Goal: Navigation & Orientation: Understand site structure

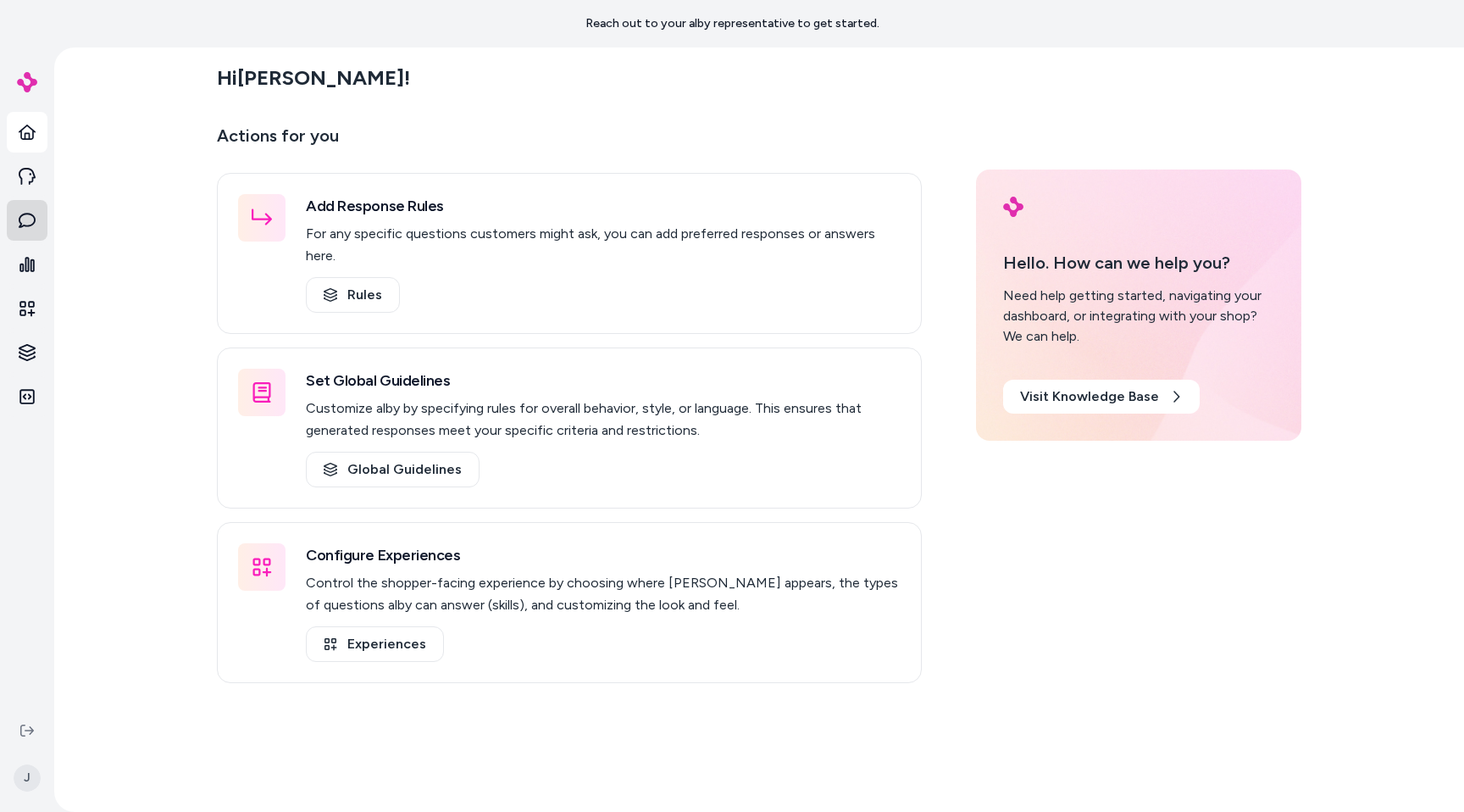
click at [45, 222] on link at bounding box center [27, 221] width 41 height 41
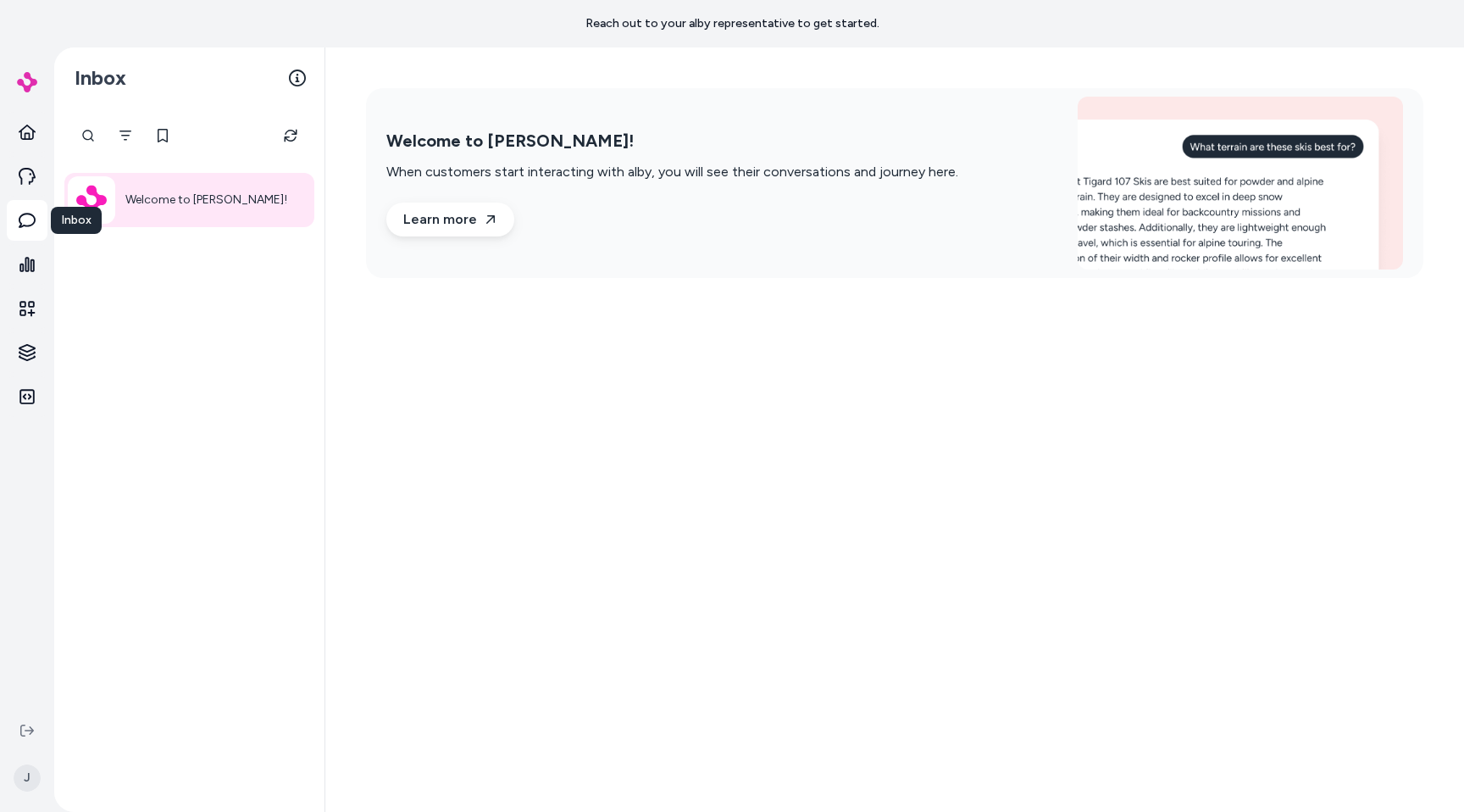
click at [270, 446] on div "Welcome to [PERSON_NAME]!" at bounding box center [189, 460] width 270 height 703
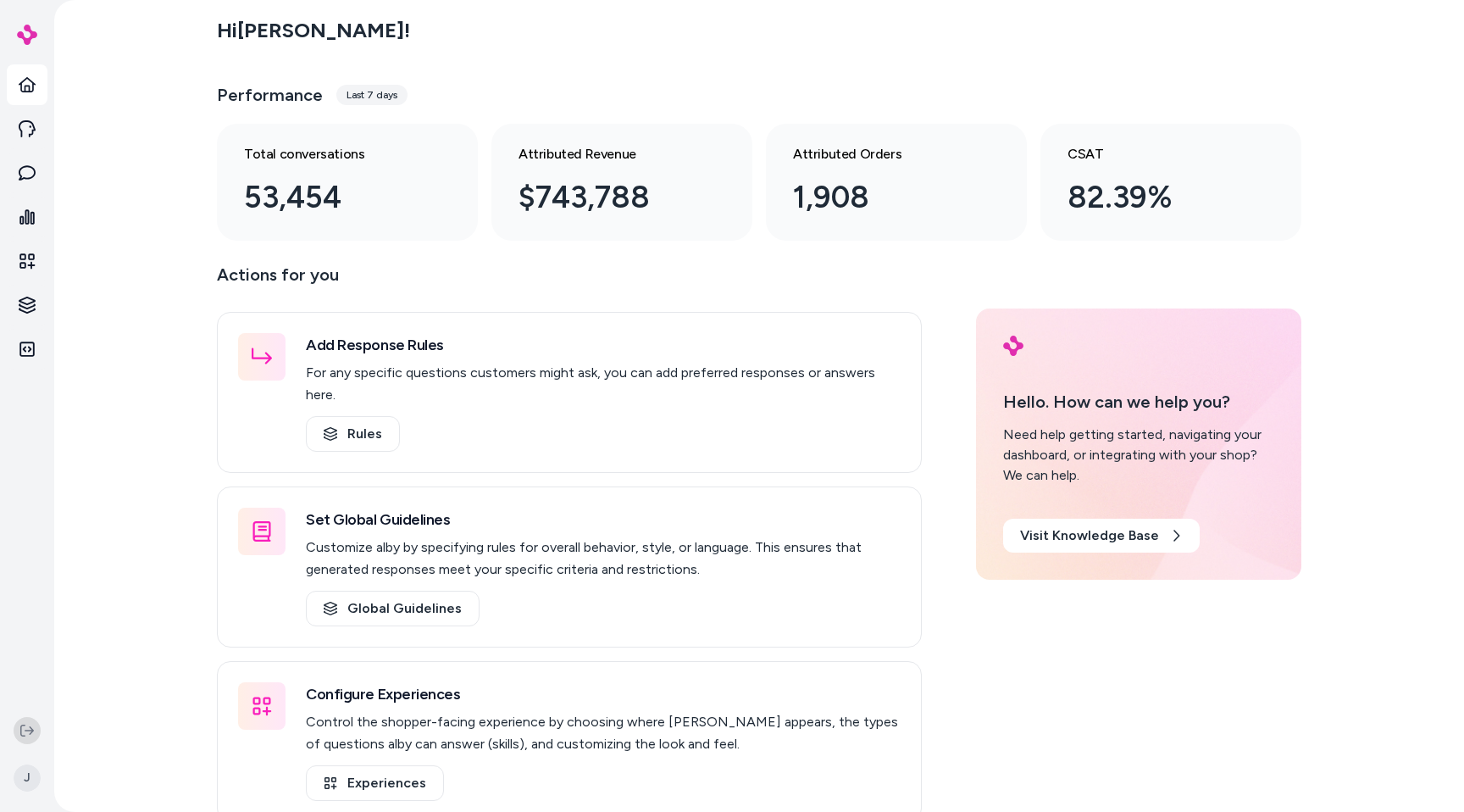
click at [28, 735] on icon at bounding box center [27, 731] width 14 height 14
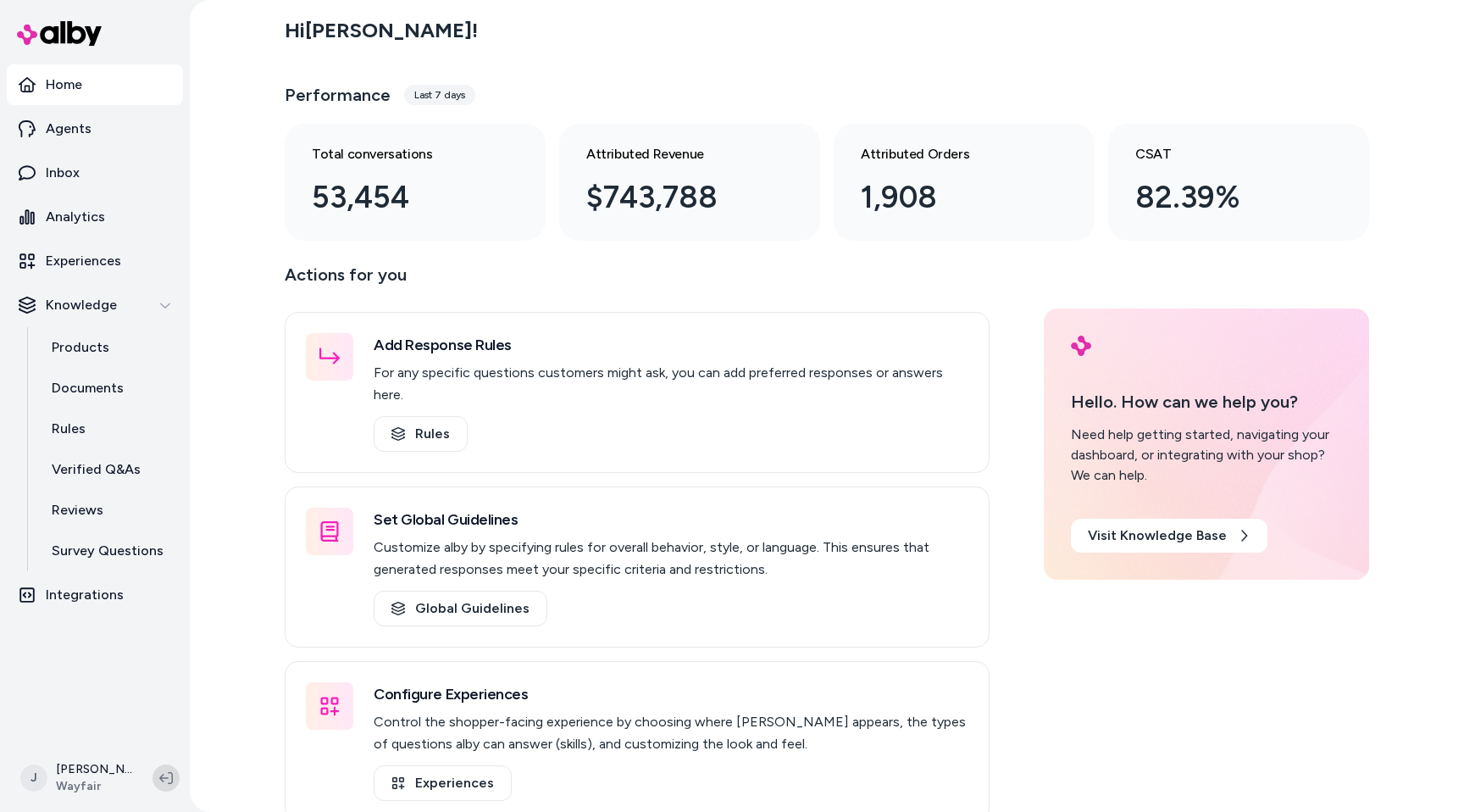
click at [163, 777] on icon at bounding box center [166, 778] width 14 height 12
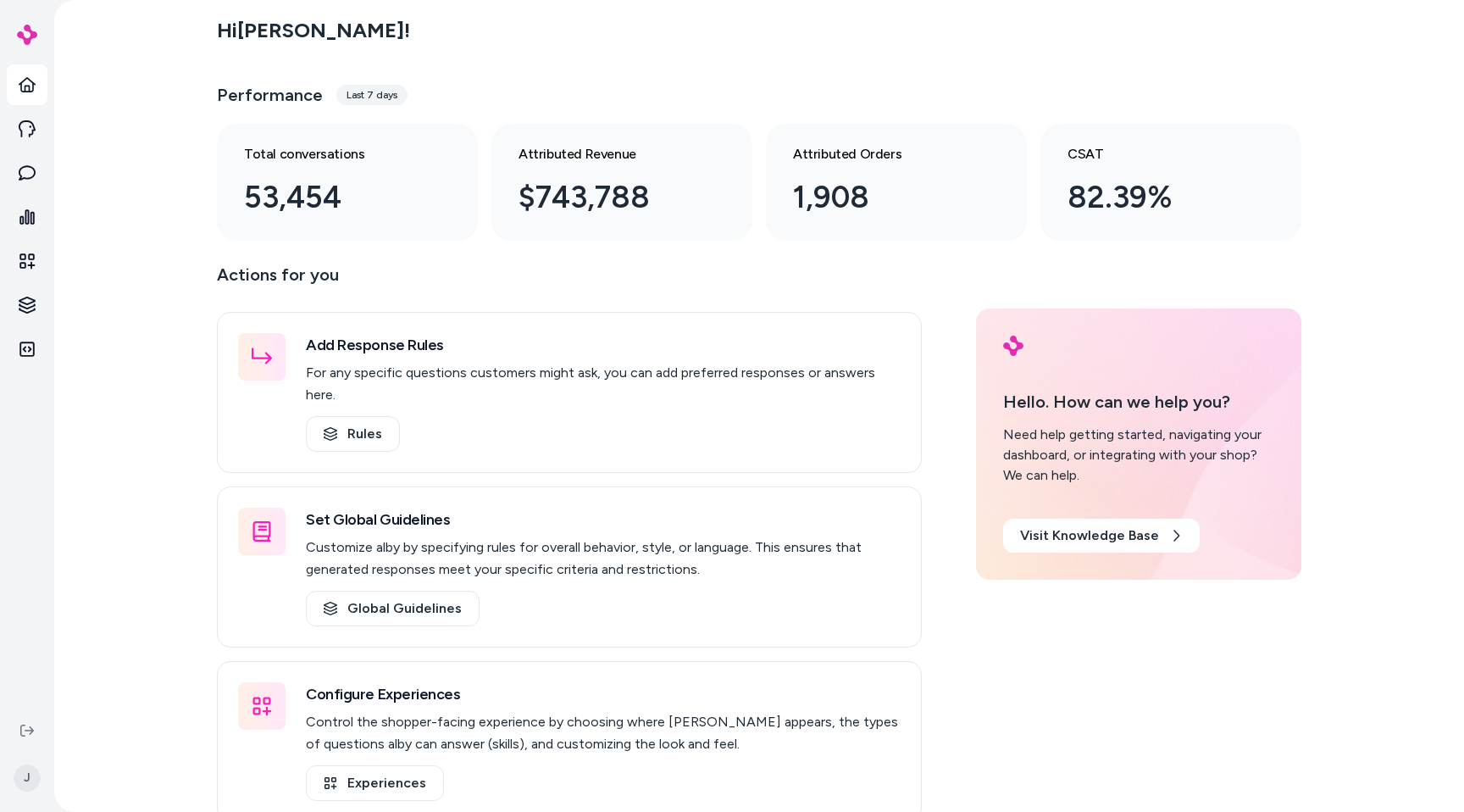
click at [159, 394] on div "Hi Jason ! Performance Last 7 days Total conversations 53,454 Attributed Revenu…" at bounding box center [759, 406] width 1410 height 812
click at [26, 734] on icon at bounding box center [27, 731] width 14 height 14
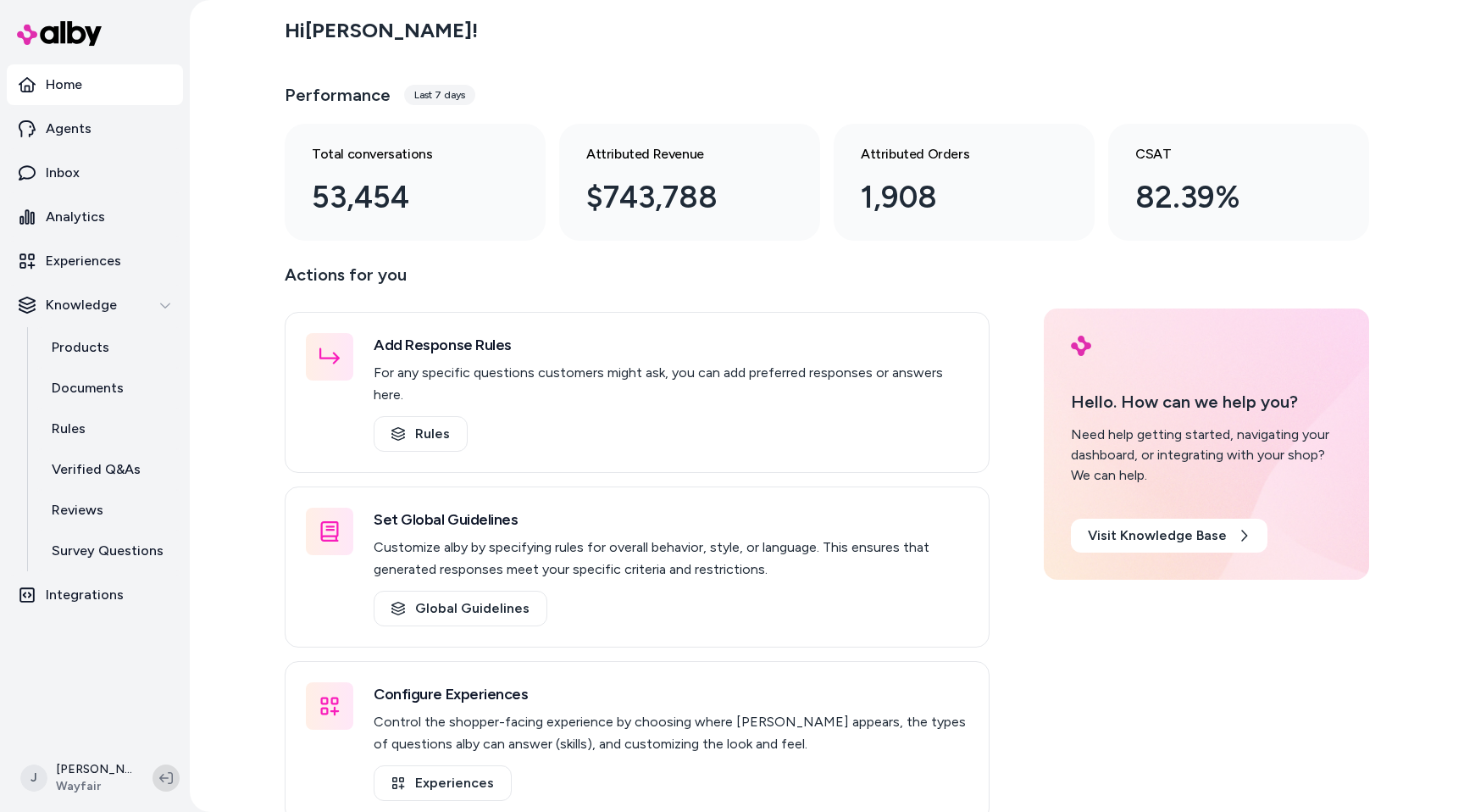
click at [169, 773] on icon at bounding box center [166, 778] width 14 height 14
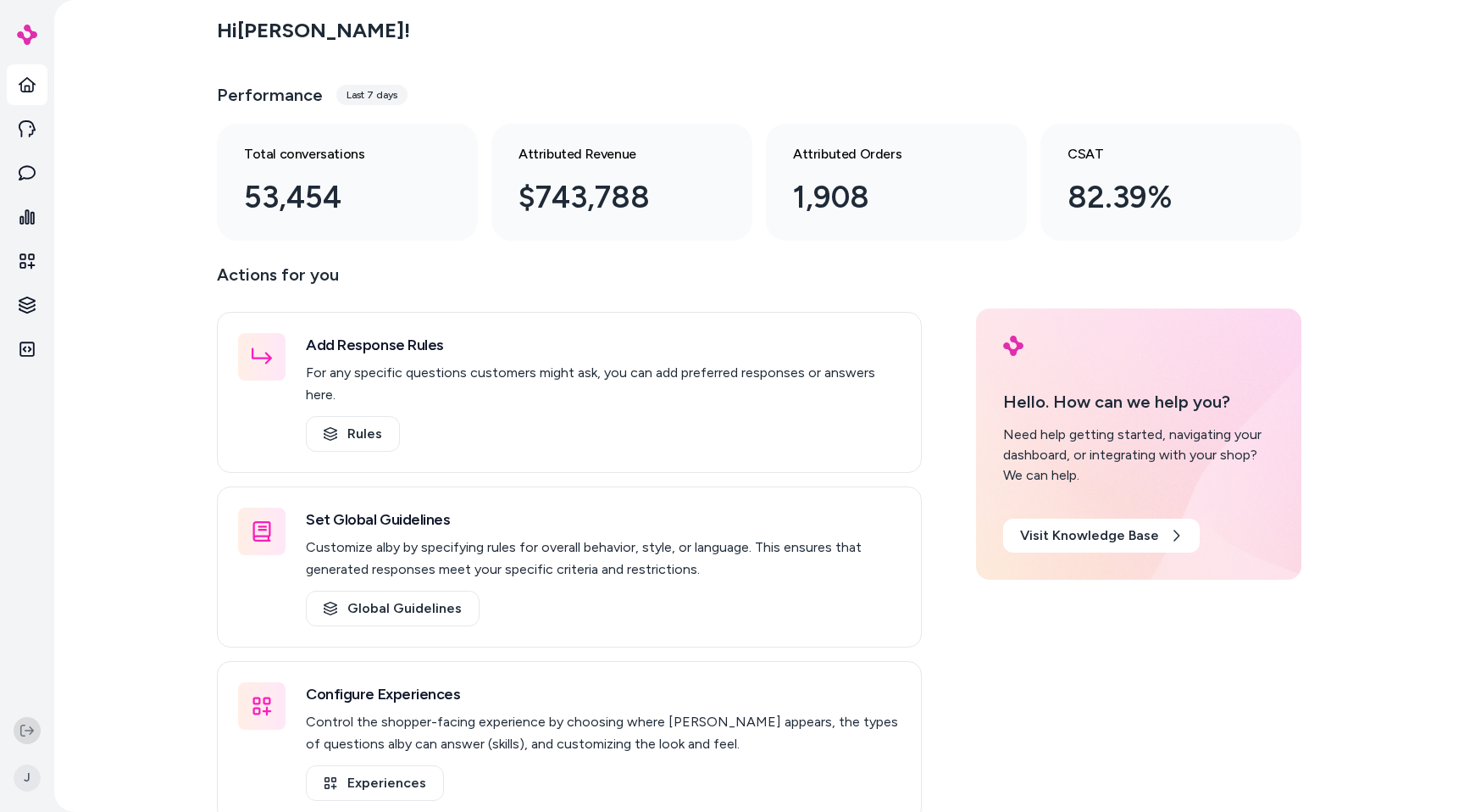
click at [26, 728] on icon at bounding box center [27, 731] width 14 height 14
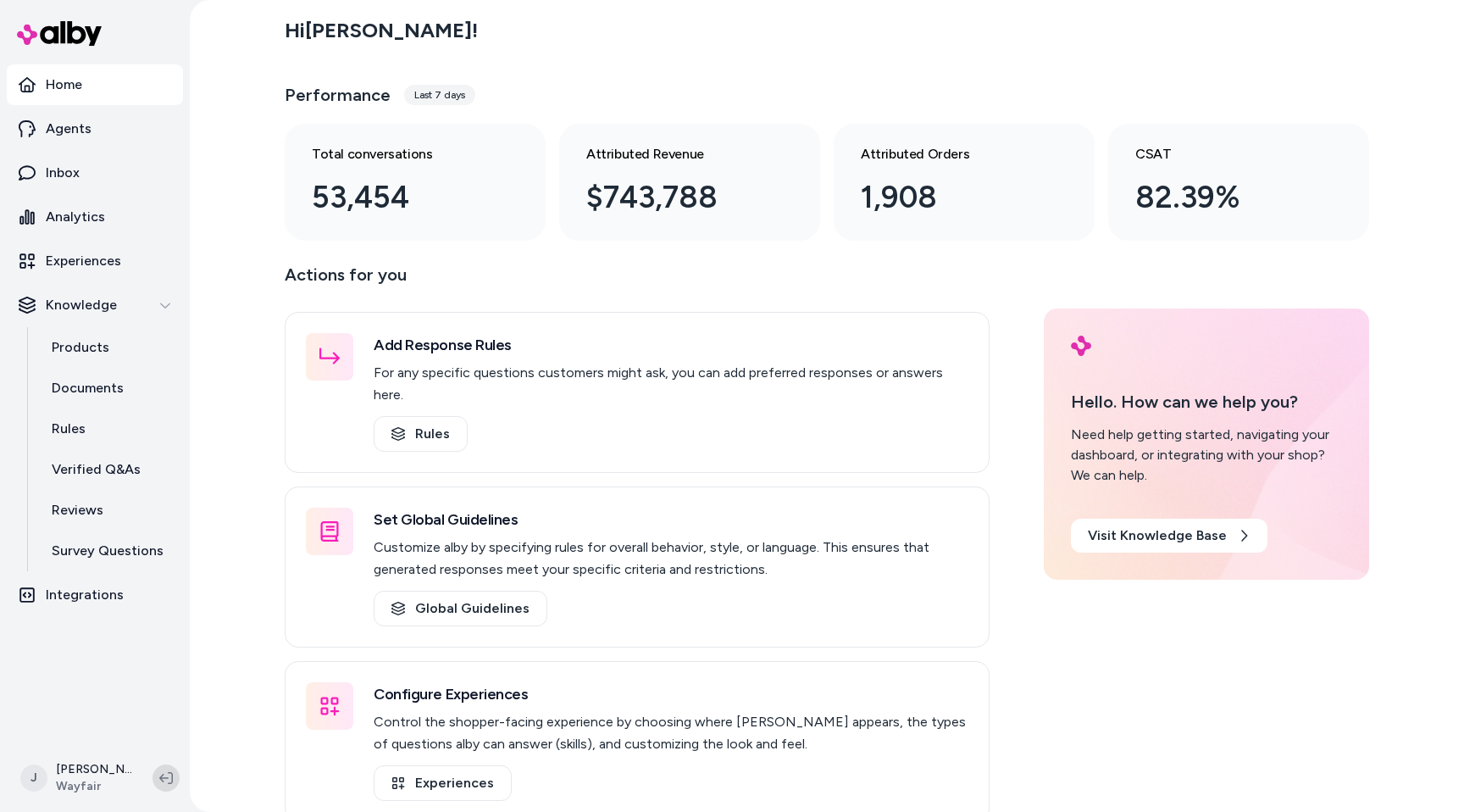
click at [165, 779] on icon at bounding box center [166, 778] width 14 height 14
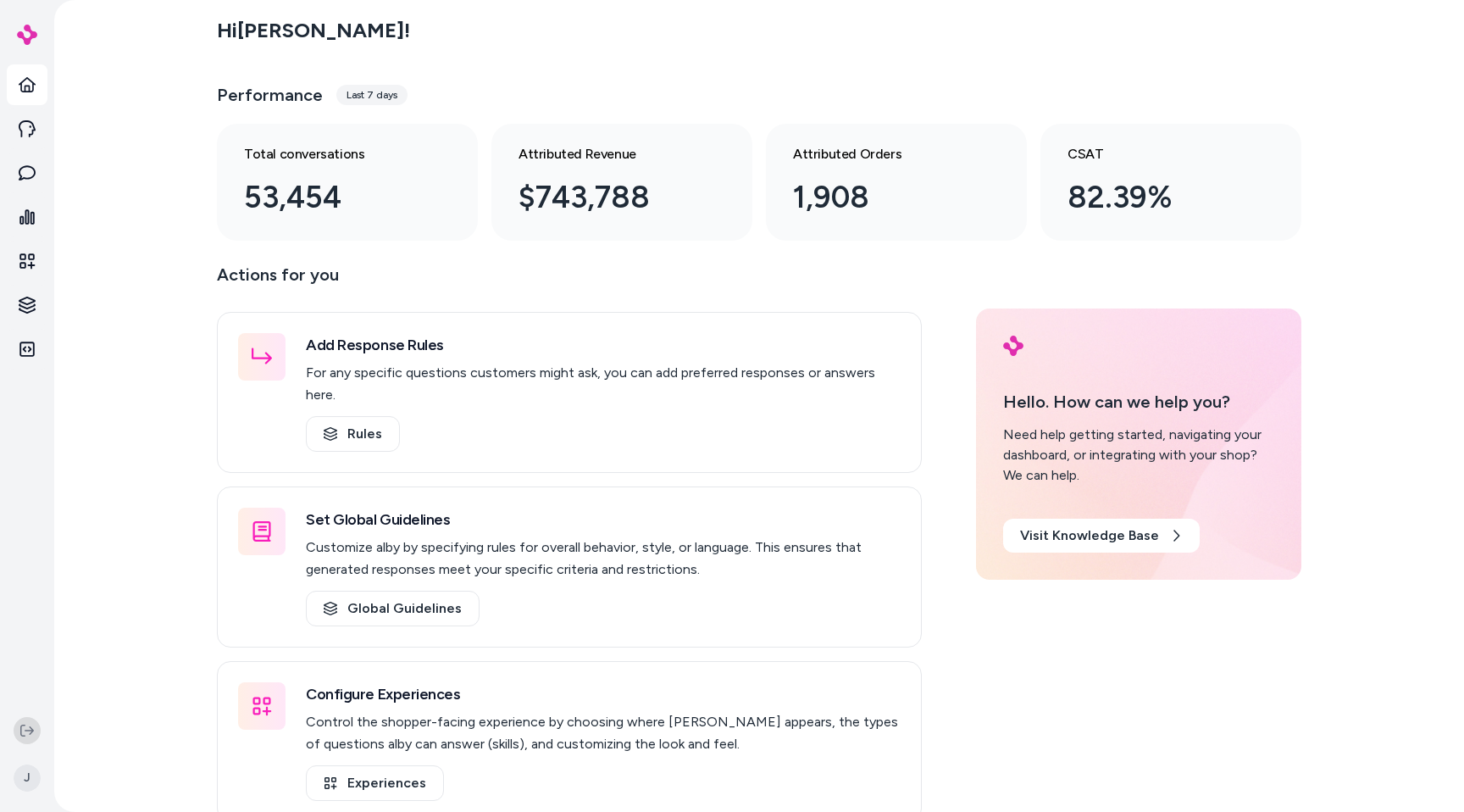
click at [28, 737] on icon at bounding box center [27, 731] width 14 height 14
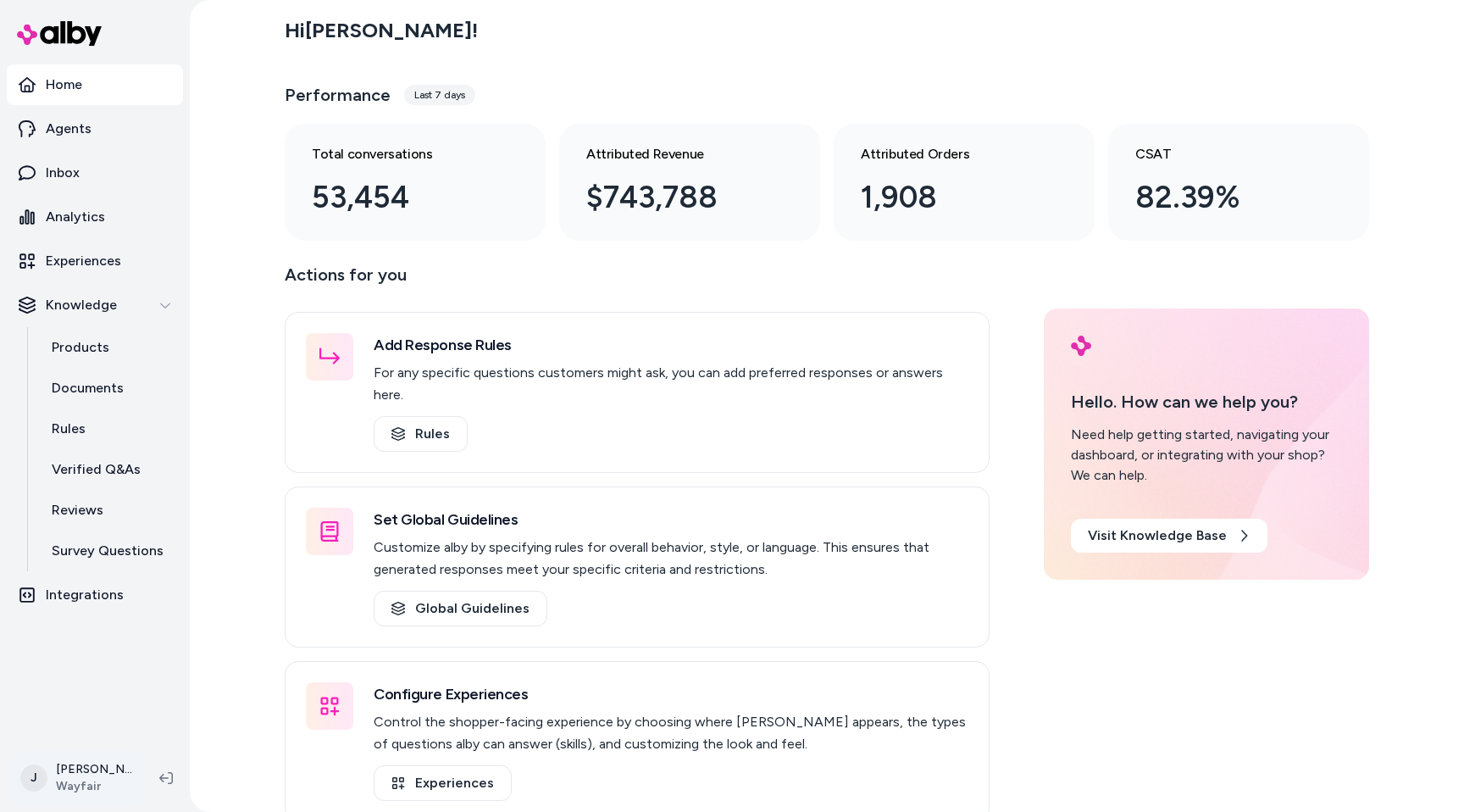
click at [63, 781] on html "Home Agents Inbox Analytics Experiences Knowledge Products Documents Rules Veri…" at bounding box center [732, 406] width 1464 height 812
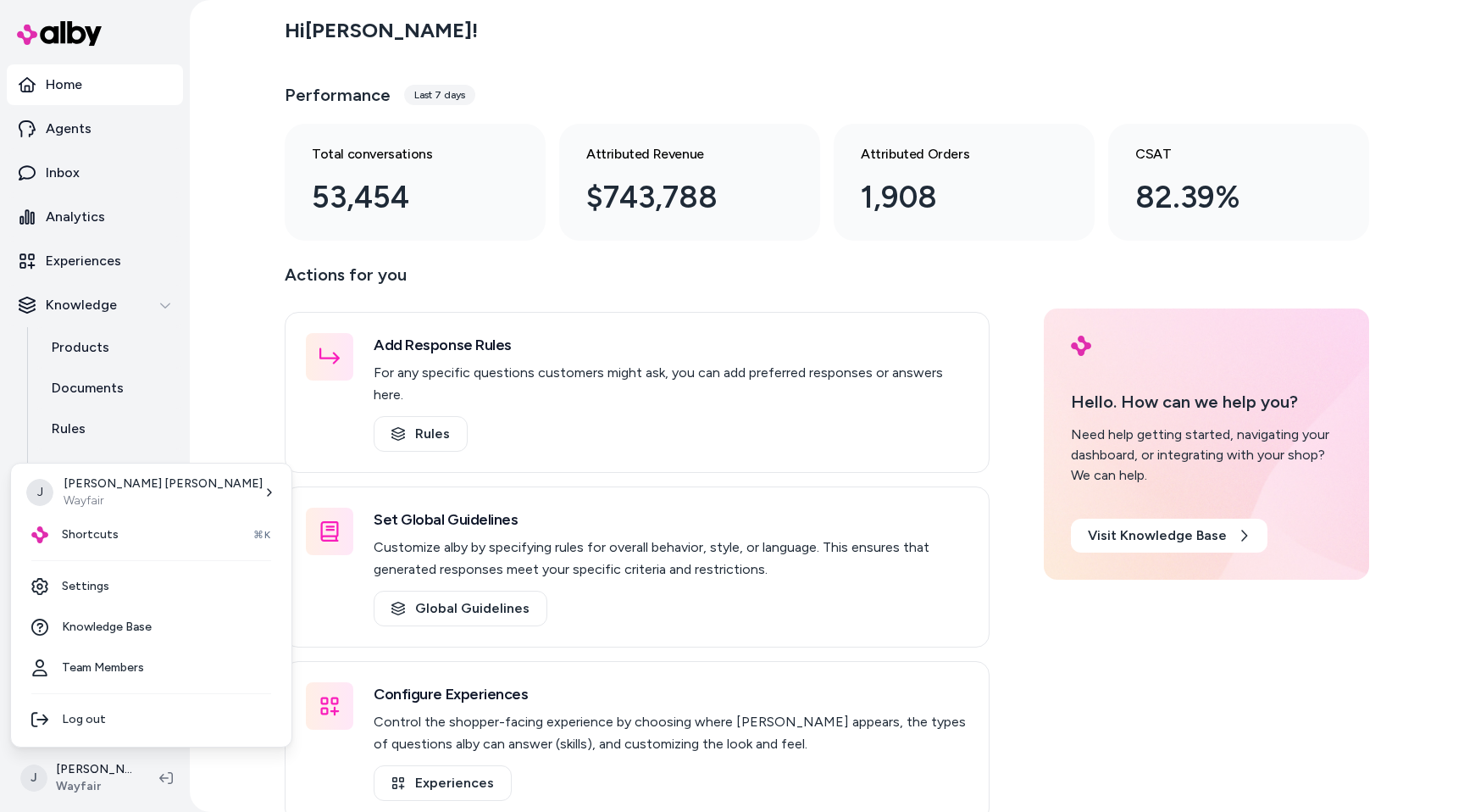
click at [68, 750] on html "Home Agents Inbox Analytics Experiences Knowledge Products Documents Rules Veri…" at bounding box center [732, 406] width 1464 height 812
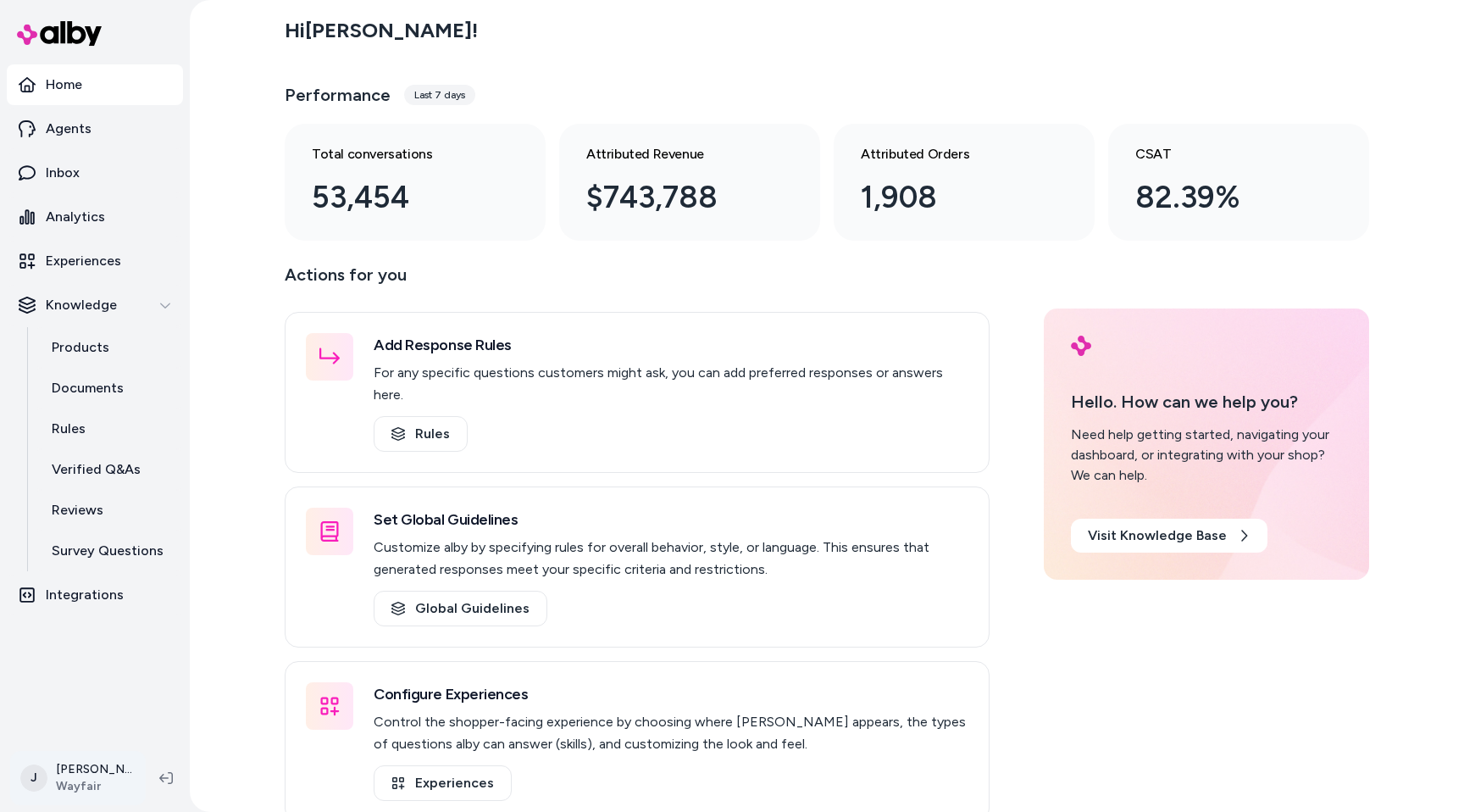
click at [75, 770] on html "Home Agents Inbox Analytics Experiences Knowledge Products Documents Rules Veri…" at bounding box center [732, 406] width 1464 height 812
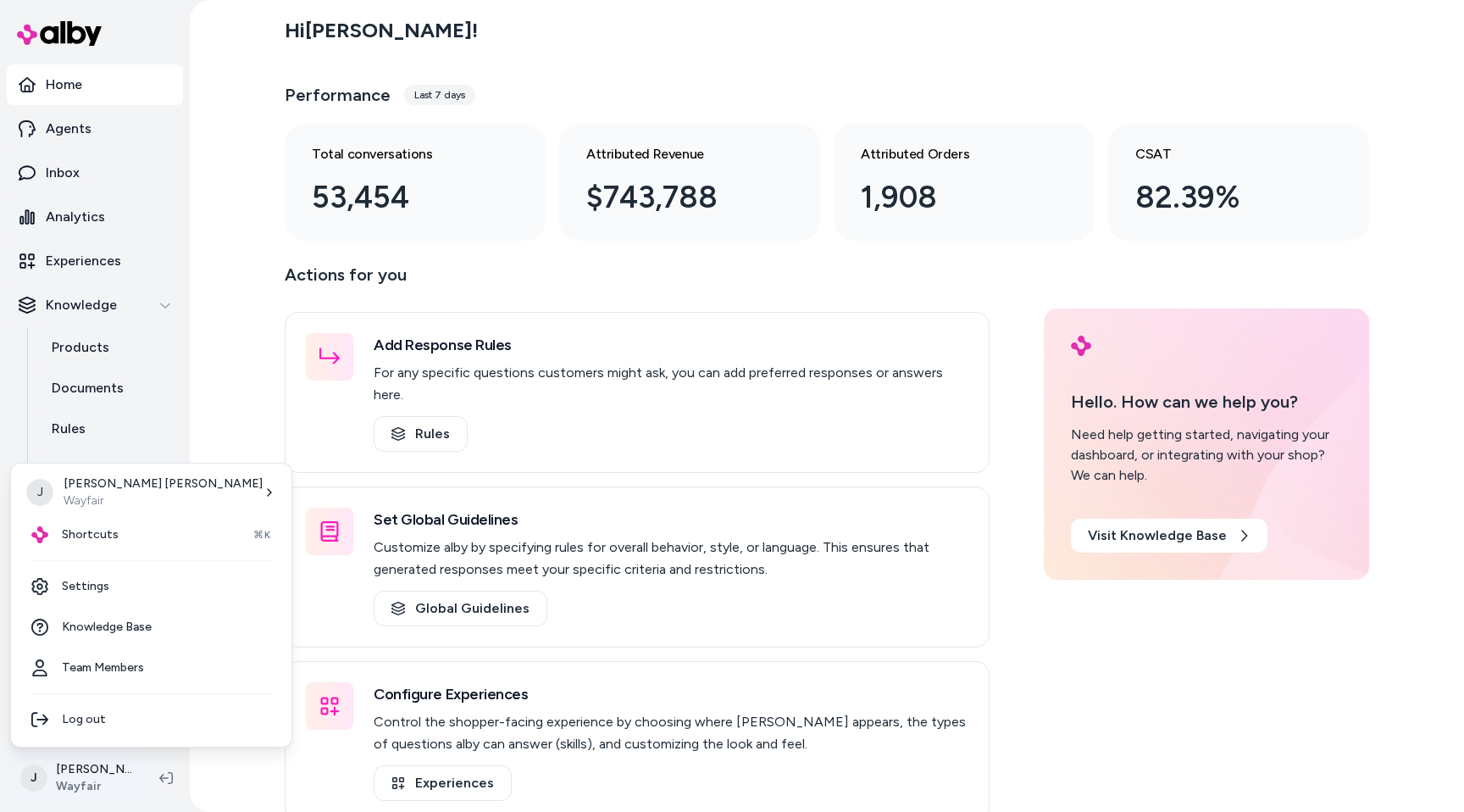
click at [75, 770] on html "Home Agents Inbox Analytics Experiences Knowledge Products Documents Rules Veri…" at bounding box center [732, 406] width 1464 height 812
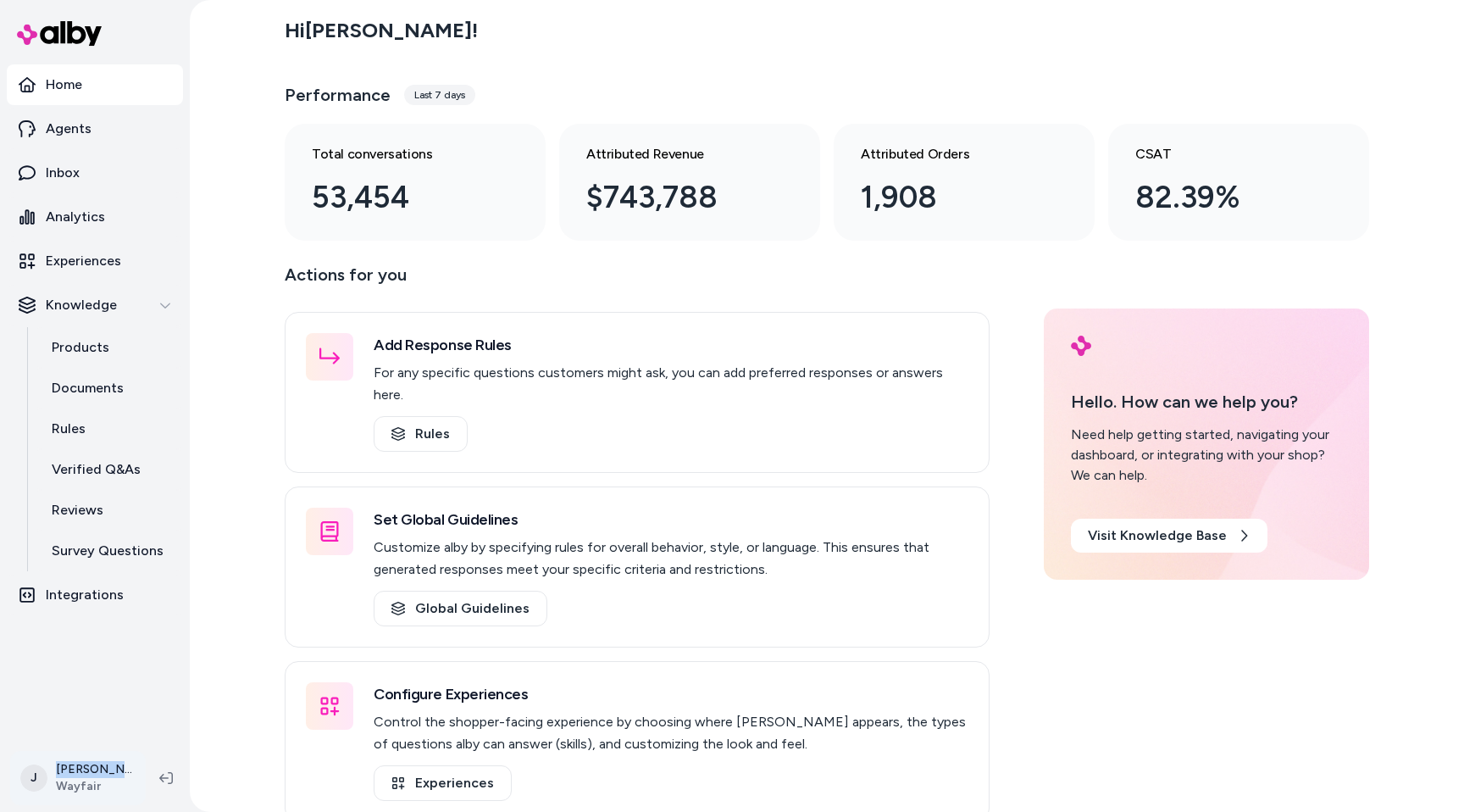
click at [75, 770] on html "Home Agents Inbox Analytics Experiences Knowledge Products Documents Rules Veri…" at bounding box center [732, 406] width 1464 height 812
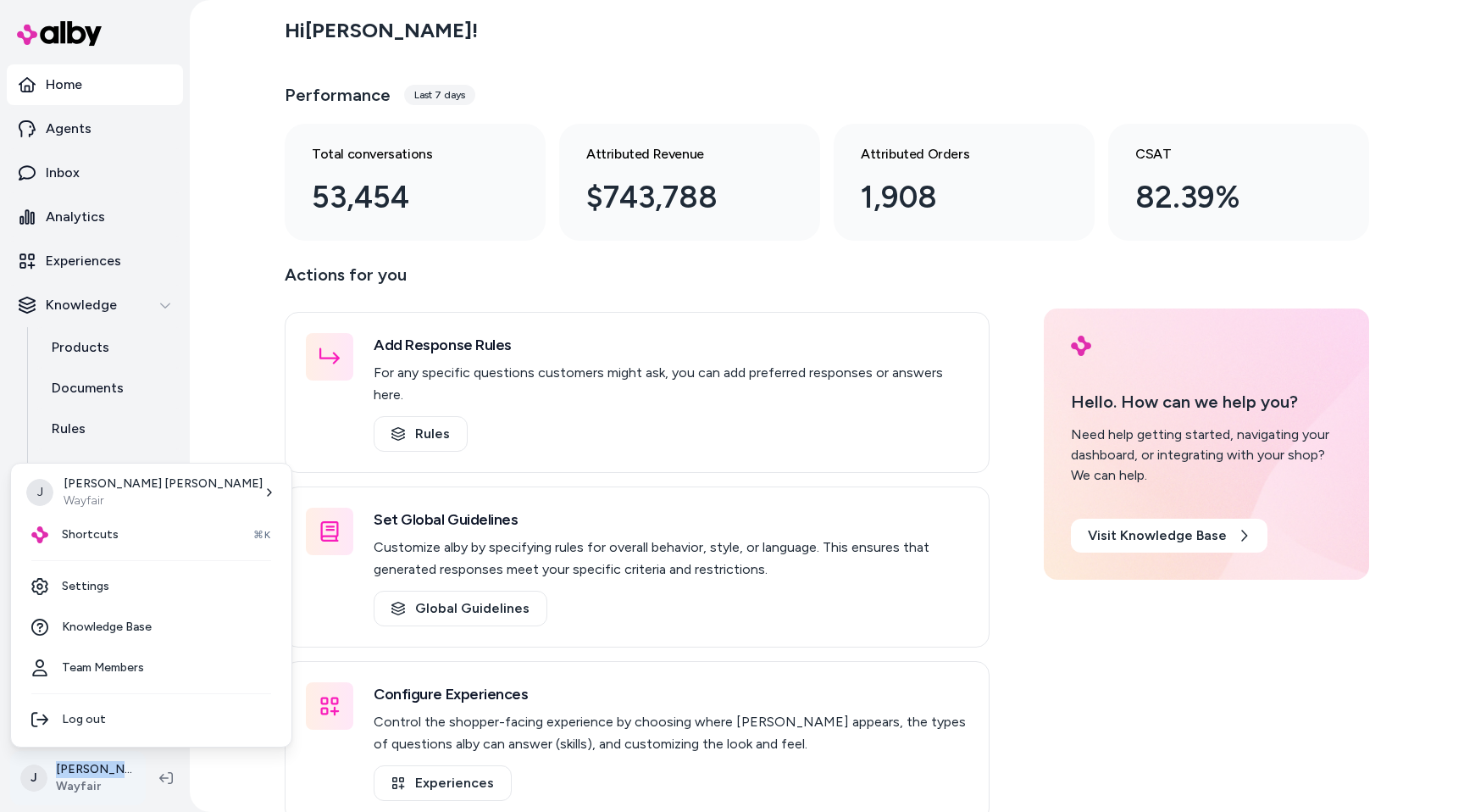
click at [75, 770] on html "Home Agents Inbox Analytics Experiences Knowledge Products Documents Rules Veri…" at bounding box center [732, 406] width 1464 height 812
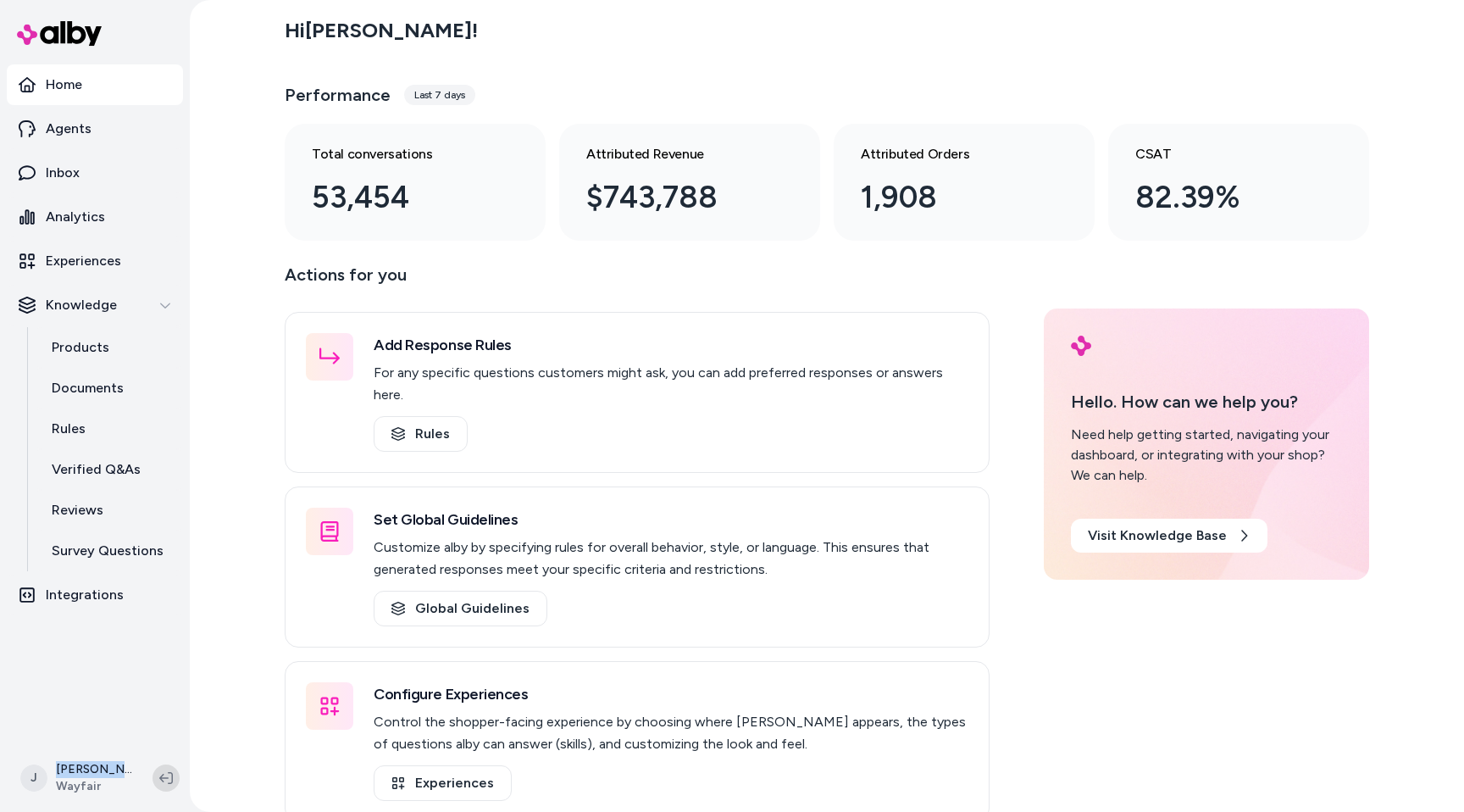
click at [160, 768] on button at bounding box center [166, 778] width 27 height 27
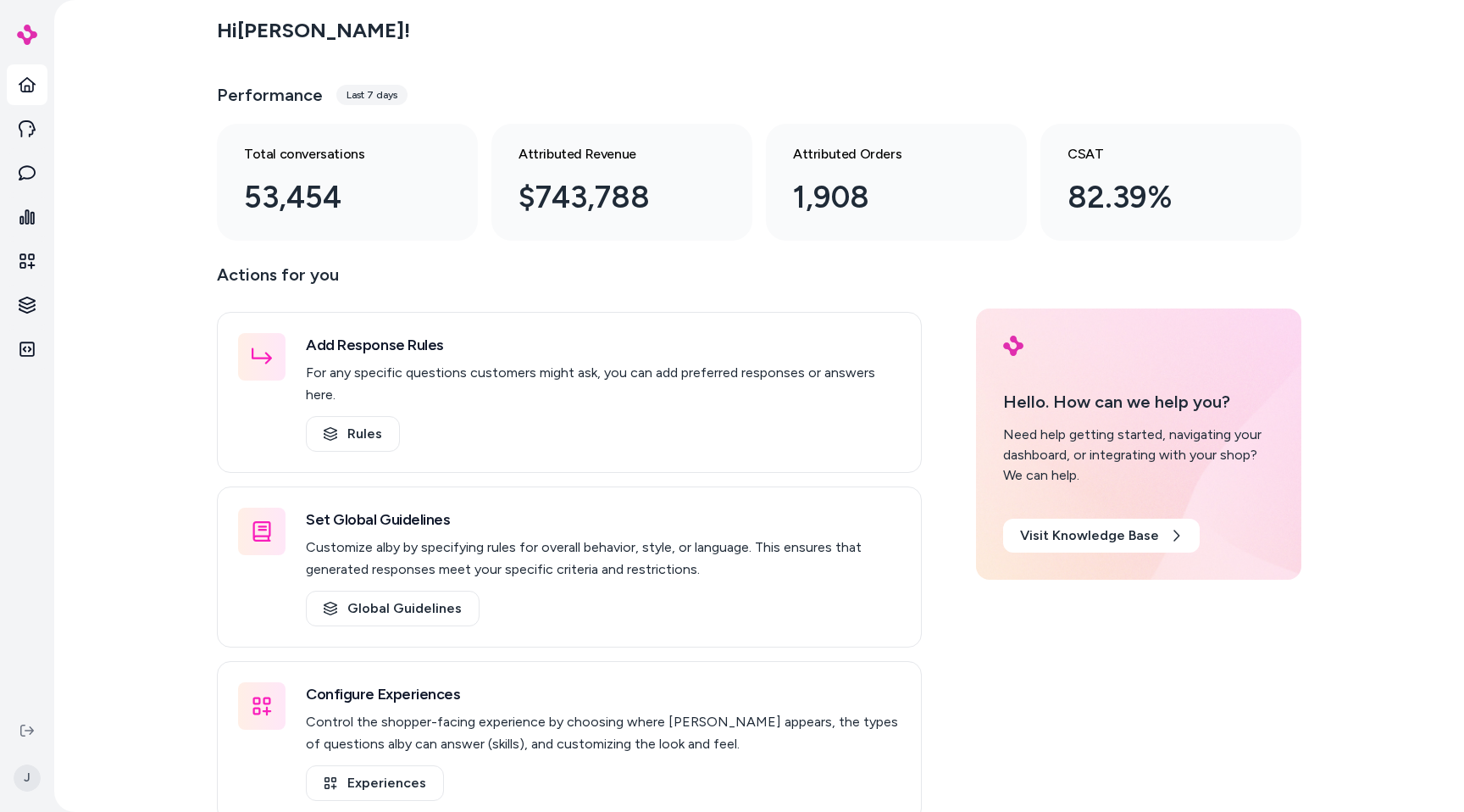
click at [133, 702] on div "Hi Jason ! Performance Last 7 days Total conversations 53,454 Attributed Revenu…" at bounding box center [759, 406] width 1410 height 812
click at [123, 611] on div "Hi Jason ! Performance Last 7 days Total conversations 53,454 Attributed Revenu…" at bounding box center [759, 406] width 1410 height 812
